Goal: Navigation & Orientation: Go to known website

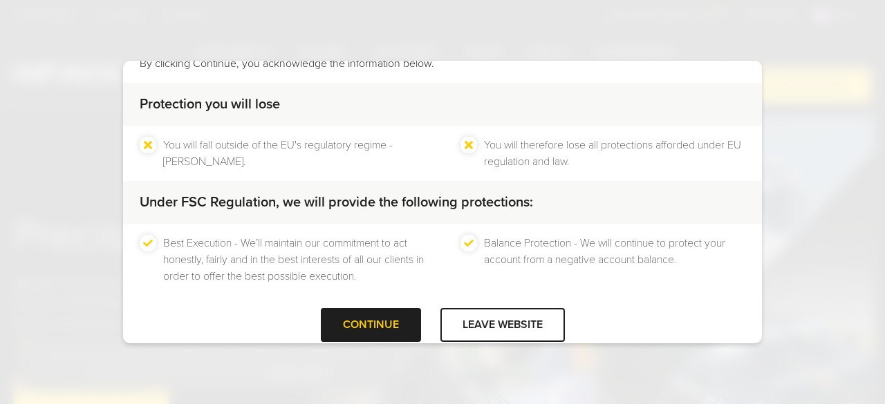
scroll to position [118, 0]
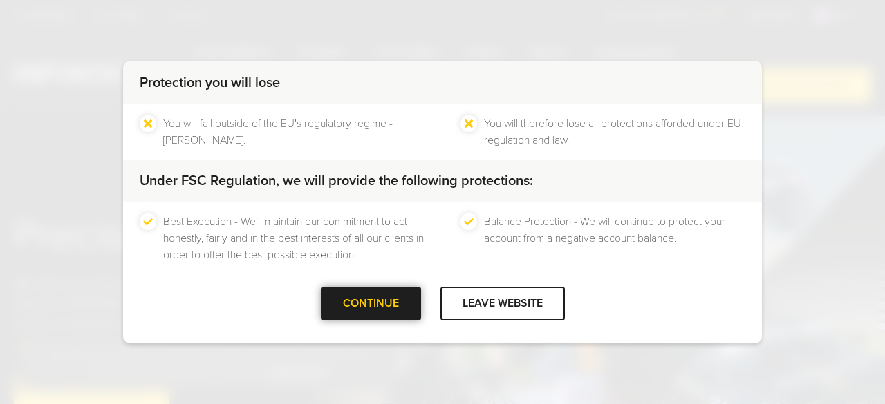
click at [371, 303] on div at bounding box center [371, 303] width 0 height 0
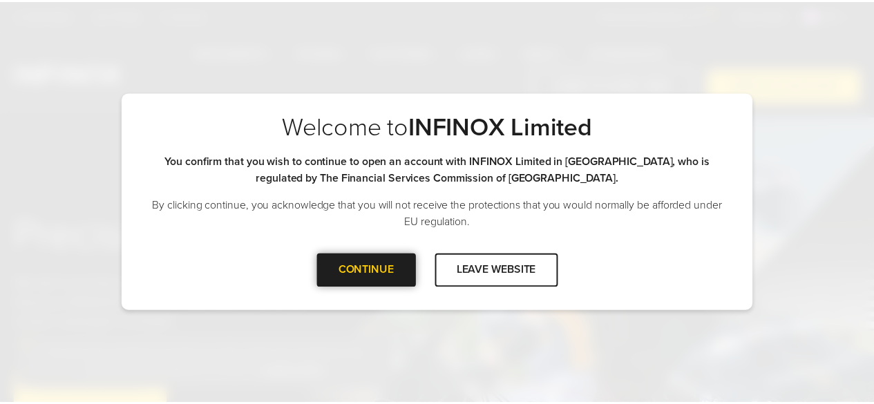
scroll to position [0, 0]
click at [395, 280] on div "CONTINUE" at bounding box center [371, 271] width 100 height 34
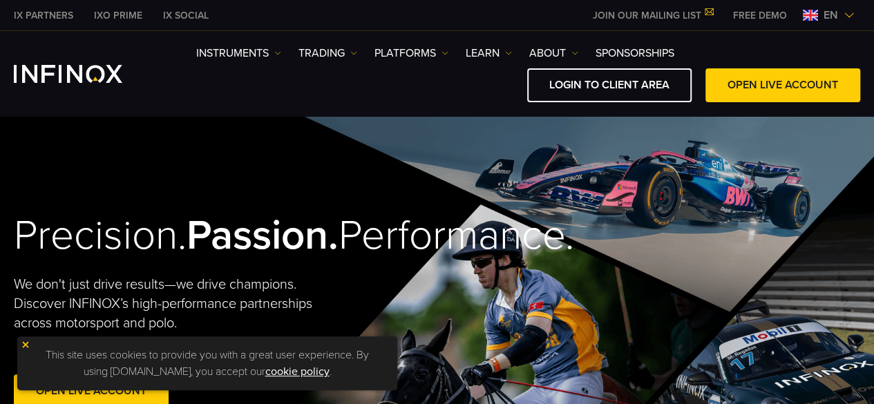
click at [844, 16] on img at bounding box center [849, 15] width 11 height 11
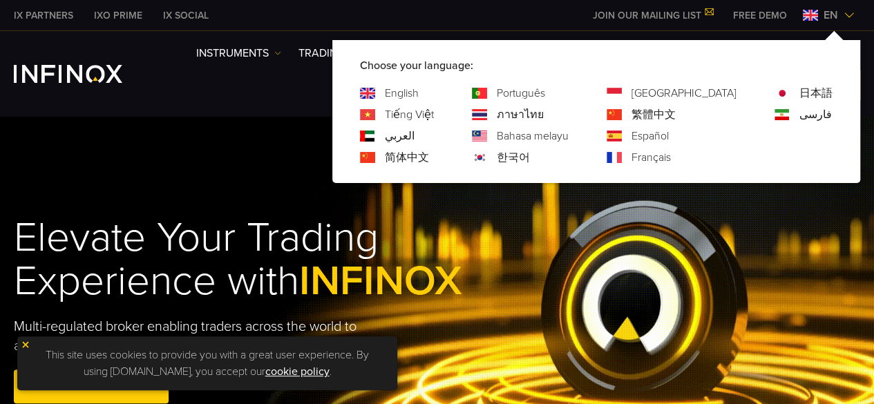
click at [811, 113] on link "فارسی" at bounding box center [816, 114] width 32 height 17
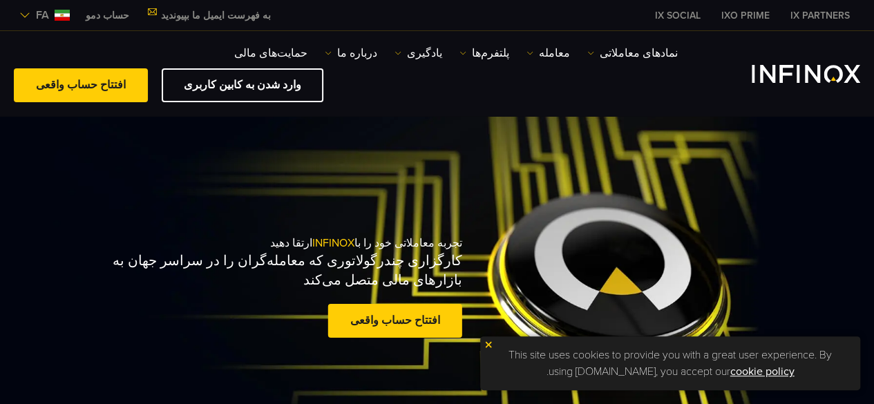
click at [34, 17] on span "fa" at bounding box center [42, 15] width 24 height 17
